Goal: Check status: Check status

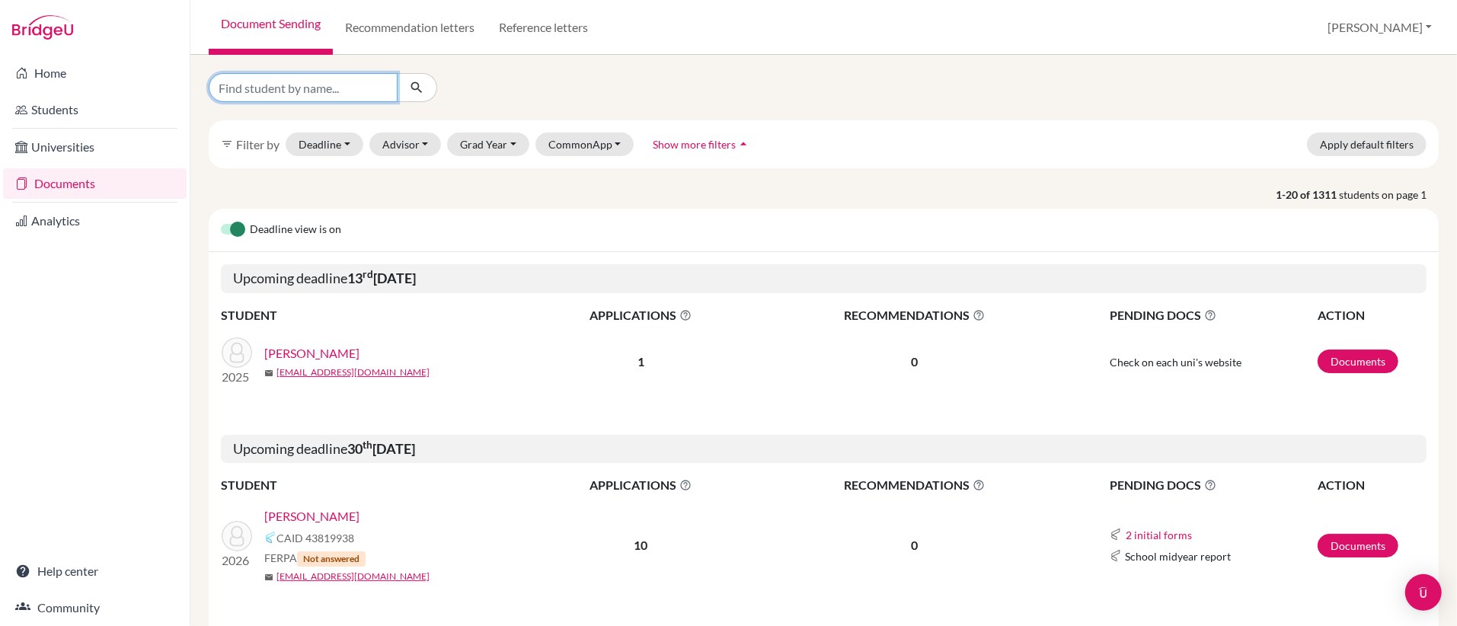
click at [336, 87] on input "Find student by name..." at bounding box center [303, 87] width 189 height 29
type input "[PERSON_NAME]"
click button "submit" at bounding box center [417, 87] width 40 height 29
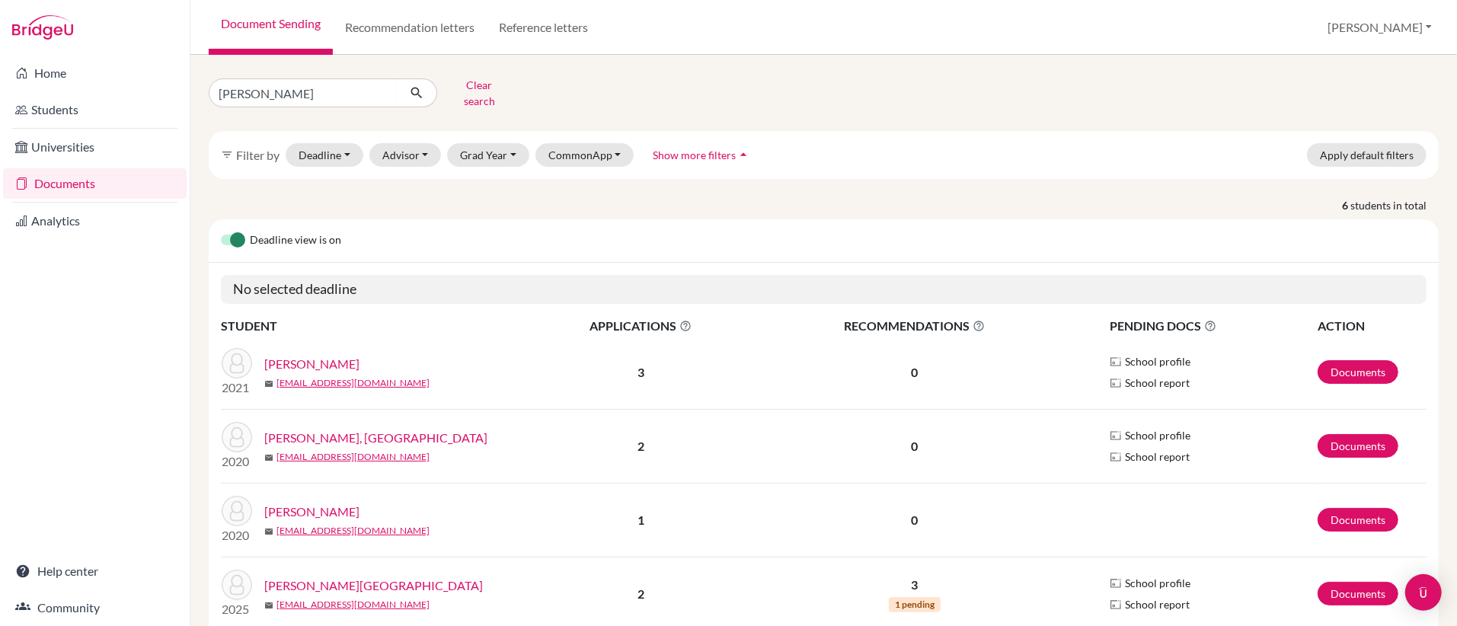
click at [318, 585] on link "[PERSON_NAME][GEOGRAPHIC_DATA]" at bounding box center [373, 586] width 219 height 18
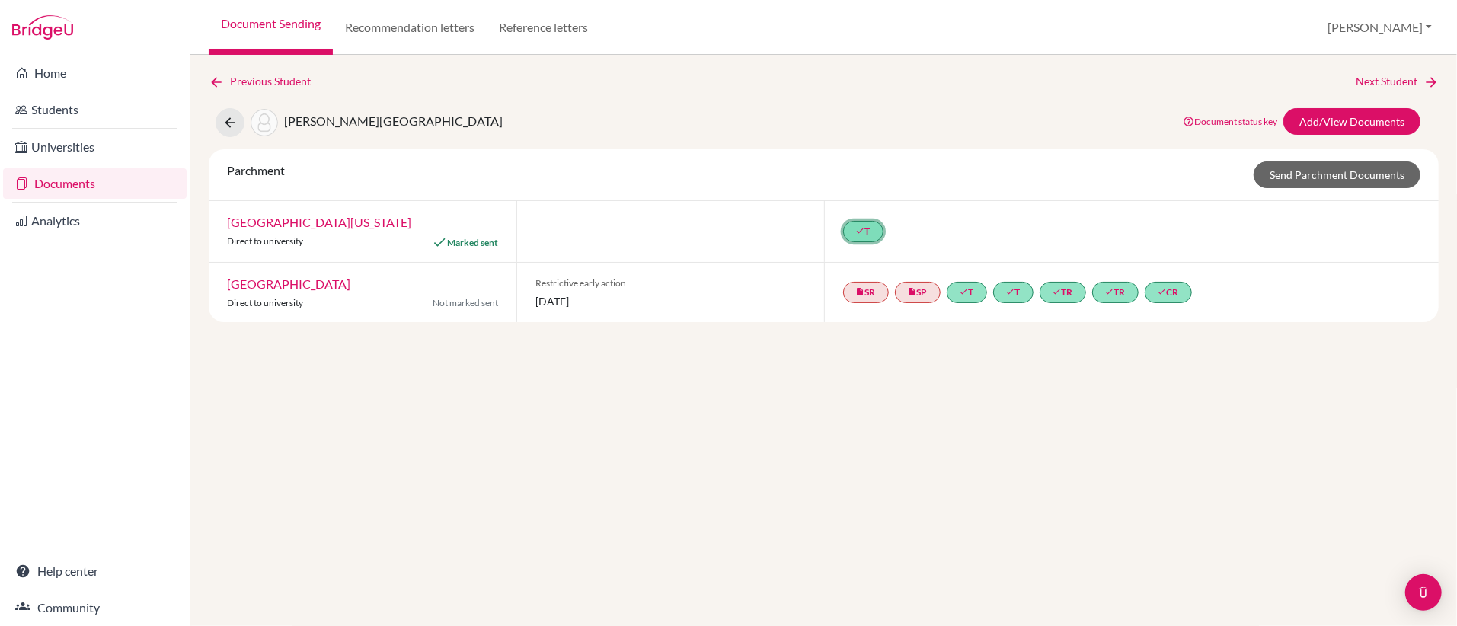
click at [869, 229] on link "done T" at bounding box center [863, 231] width 40 height 21
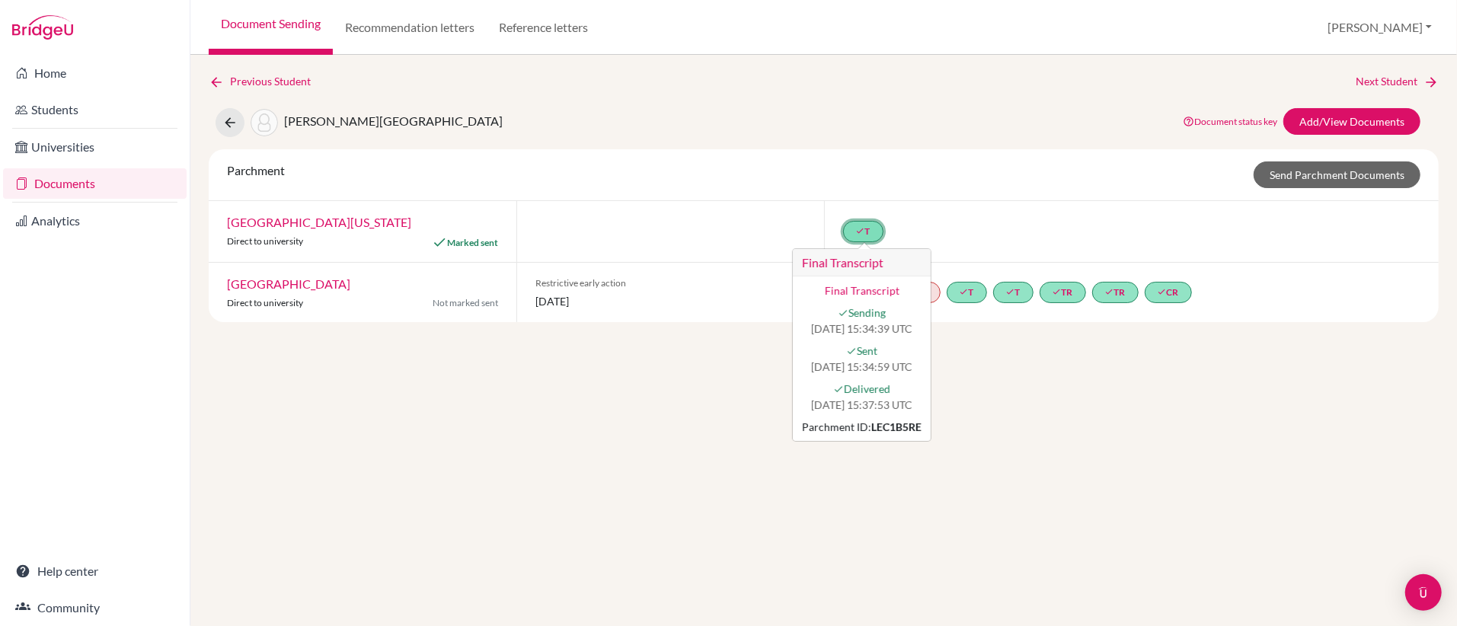
drag, startPoint x: 799, startPoint y: 427, endPoint x: 889, endPoint y: 426, distance: 89.9
click at [889, 425] on div "Final Transcript done Sending [DATE] 15:34:39 UTC done Sent [DATE] 15:34:59 UTC…" at bounding box center [862, 358] width 138 height 165
click at [867, 433] on div "Parchment ID: LEC1B5RE" at bounding box center [862, 427] width 120 height 16
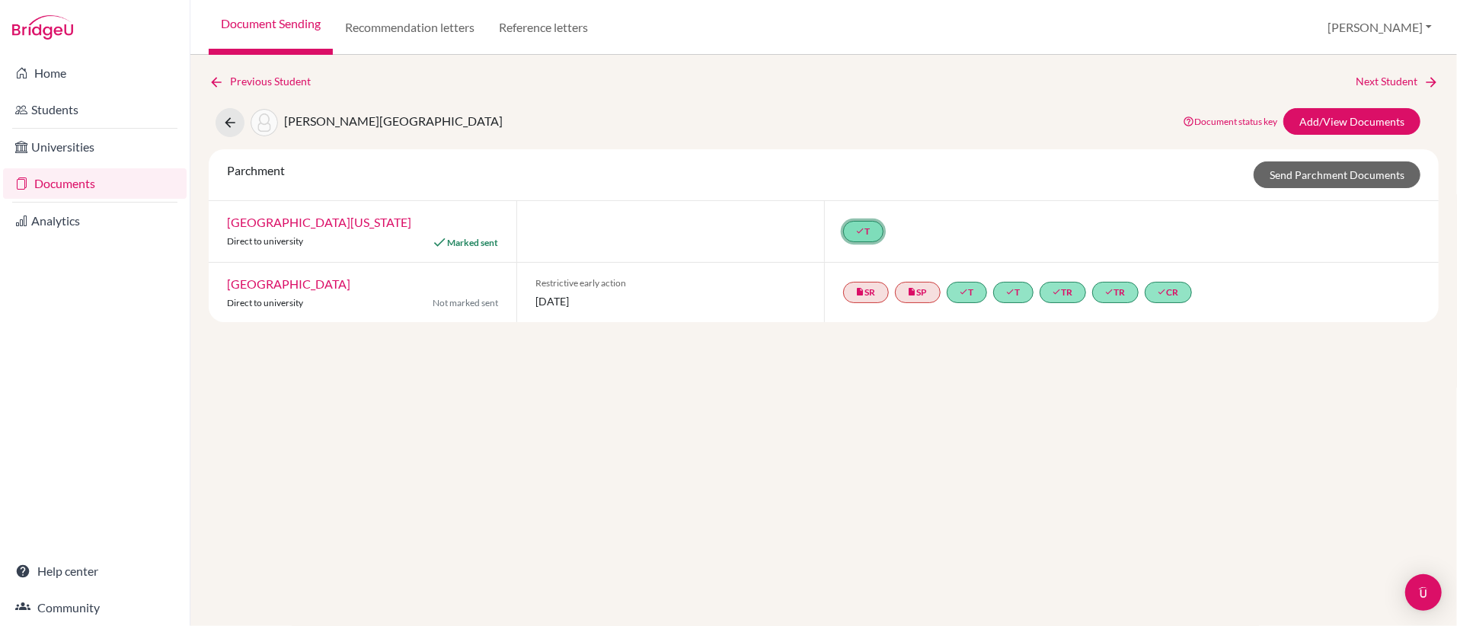
click at [864, 241] on link "done T" at bounding box center [863, 231] width 40 height 21
